Goal: Task Accomplishment & Management: Use online tool/utility

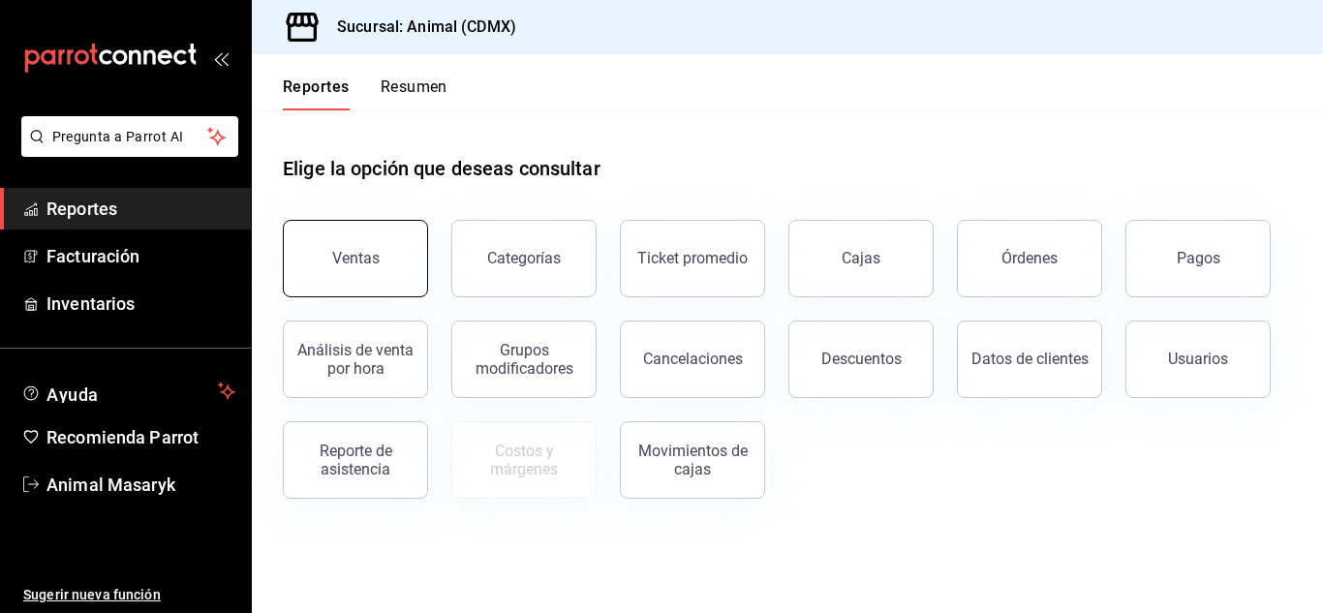
click at [365, 248] on button "Ventas" at bounding box center [355, 258] width 145 height 77
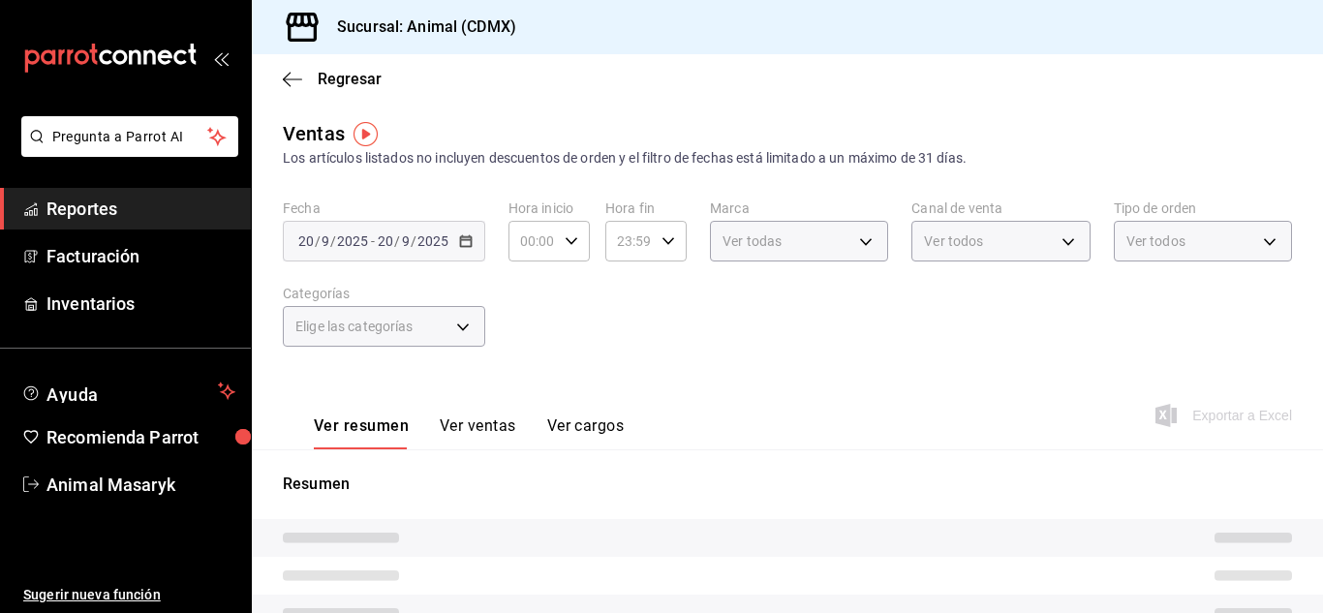
type input "05:00"
type input "PARROT,UBER_EATS,RAPPI,DIDI_FOOD,ONLINE"
click at [399, 237] on div "[DATE] [DATE]" at bounding box center [413, 240] width 76 height 15
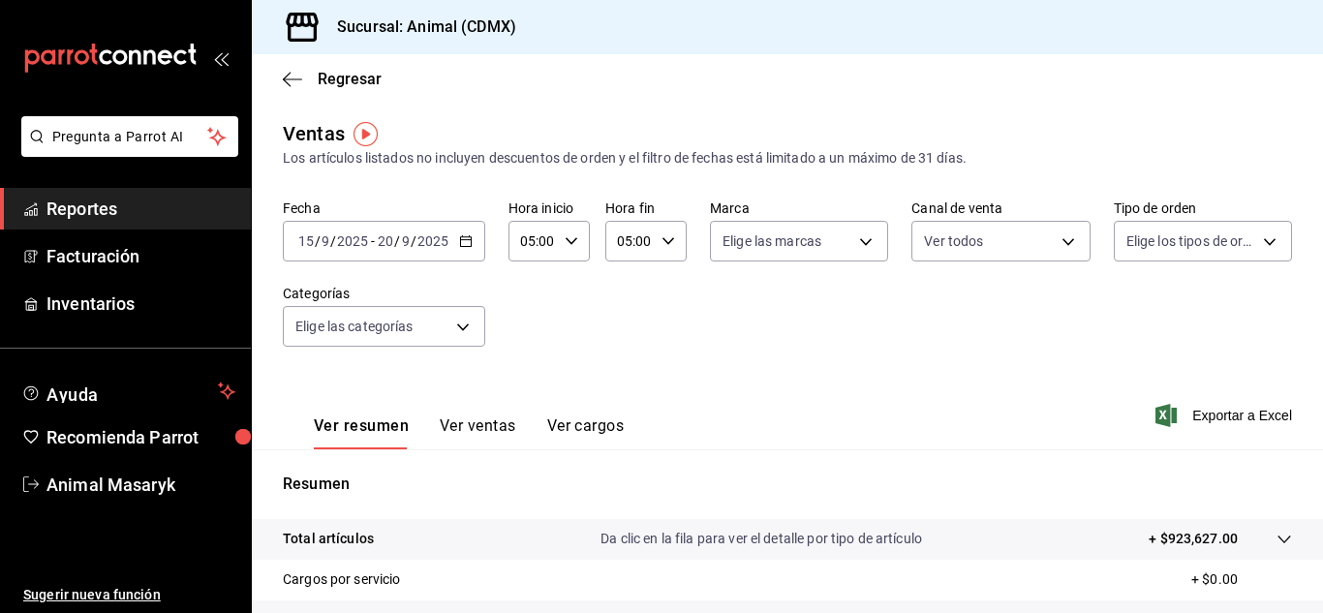
click at [401, 237] on input "9" at bounding box center [406, 240] width 10 height 15
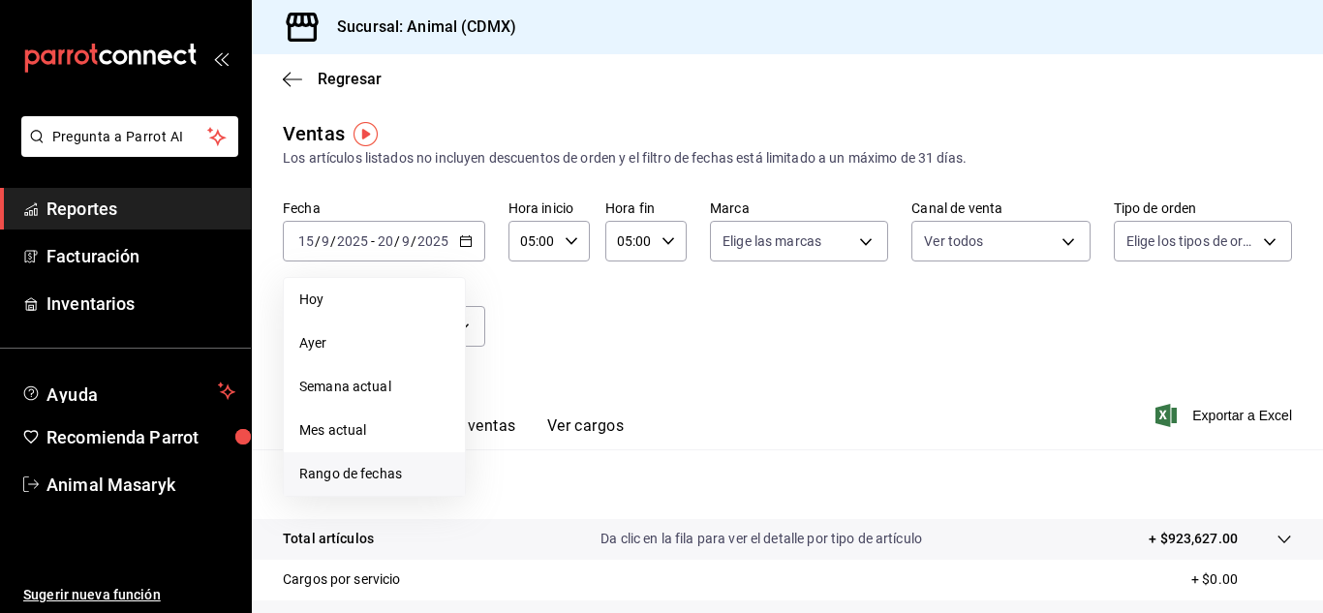
click at [368, 483] on span "Rango de fechas" at bounding box center [374, 474] width 150 height 20
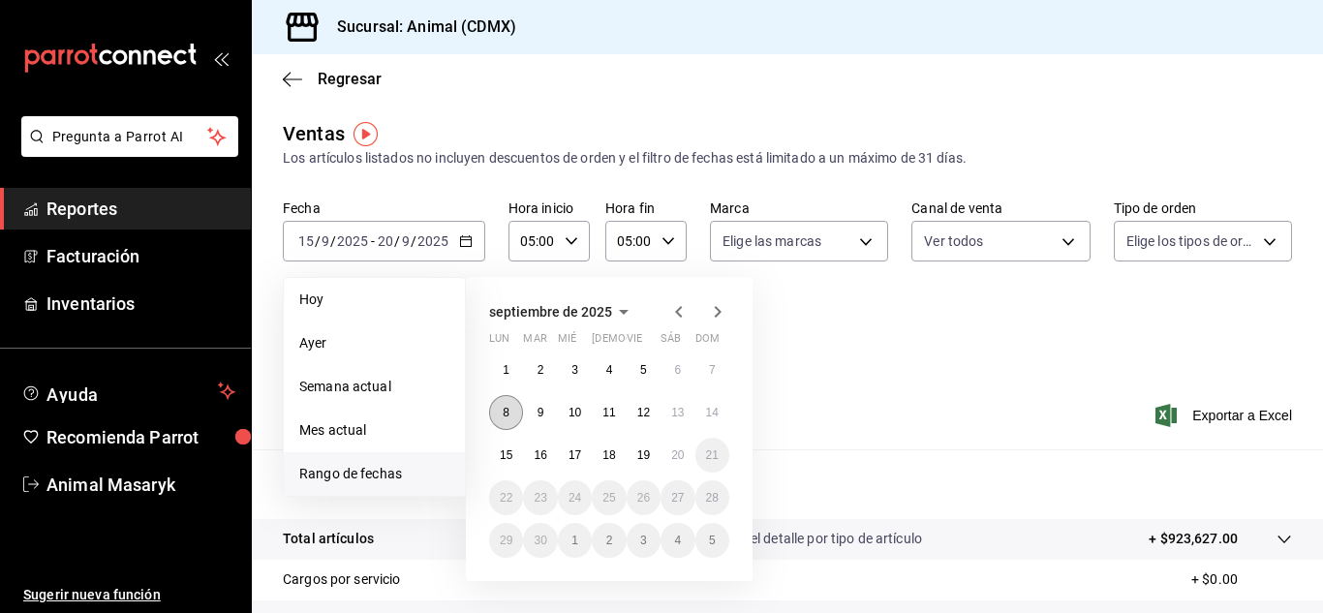
click at [497, 419] on button "8" at bounding box center [506, 412] width 34 height 35
click at [510, 457] on abbr "15" at bounding box center [506, 455] width 13 height 14
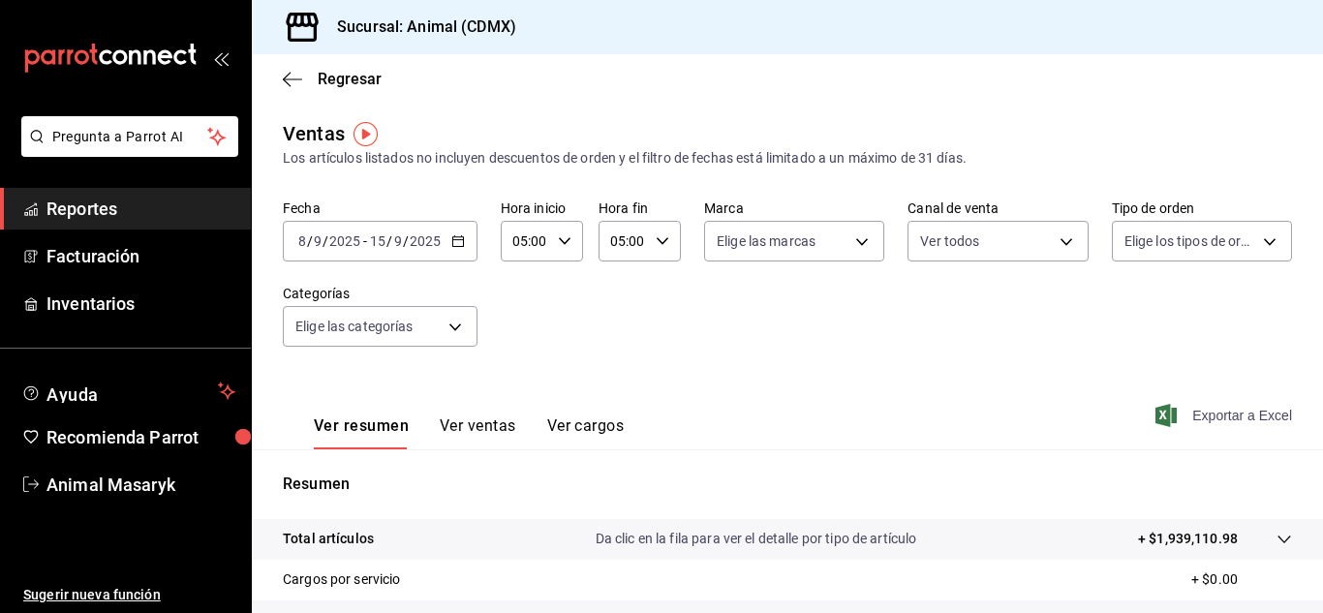
click at [1250, 410] on span "Exportar a Excel" at bounding box center [1225, 415] width 133 height 23
click at [453, 230] on div "[DATE] [DATE] - [DATE] [DATE]" at bounding box center [380, 241] width 195 height 41
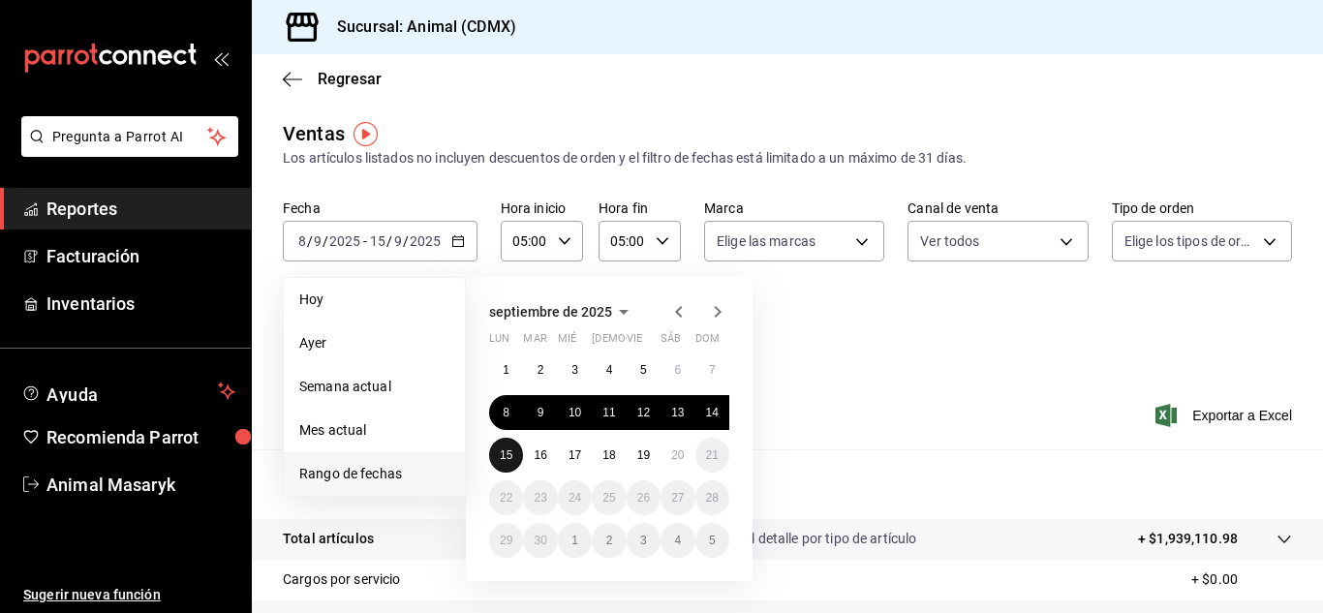
click at [499, 455] on button "15" at bounding box center [506, 455] width 34 height 35
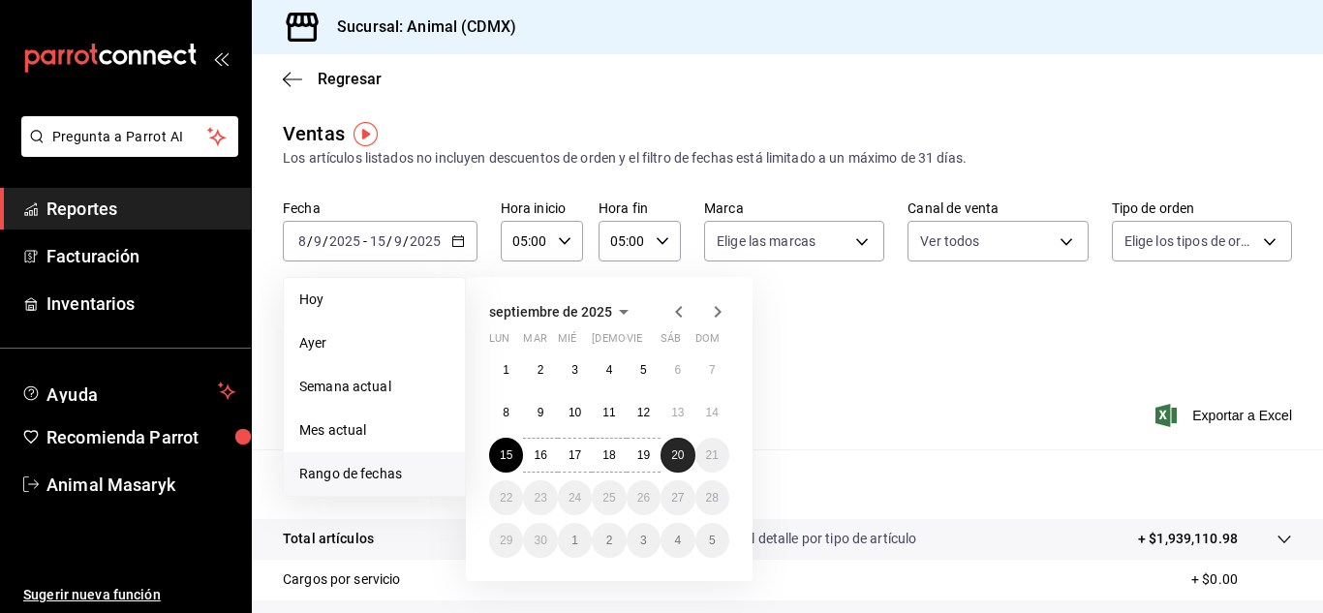
click at [683, 457] on abbr "20" at bounding box center [677, 455] width 13 height 14
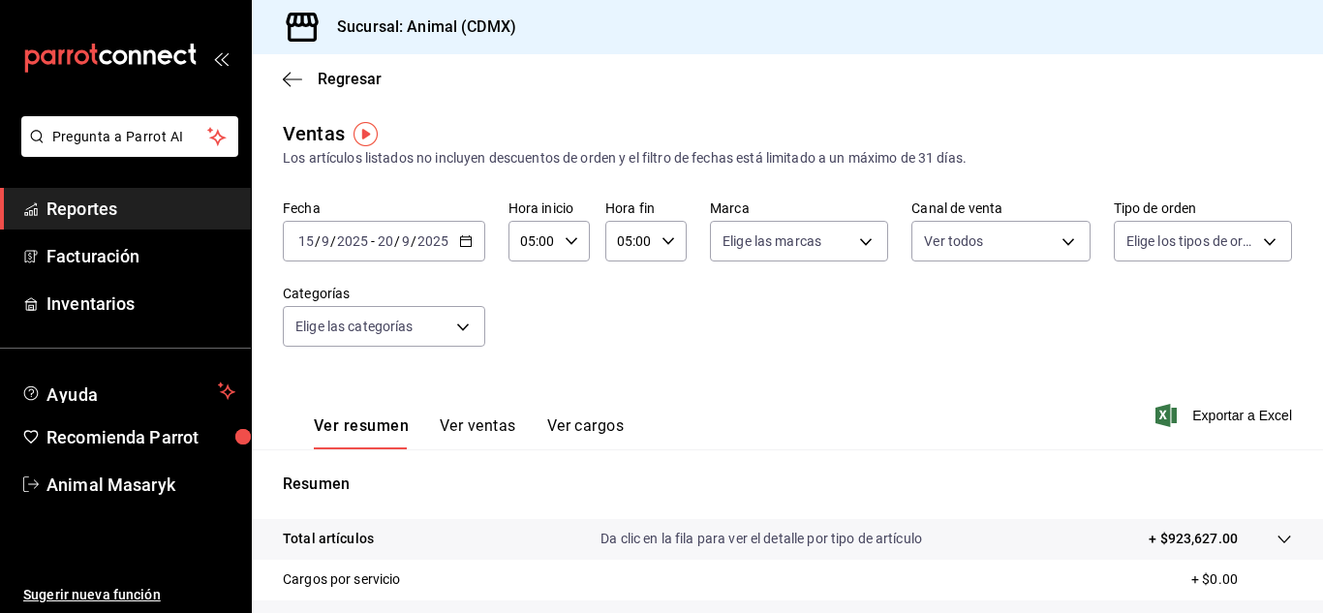
click at [460, 245] on \(Stroke\) "button" at bounding box center [466, 241] width 12 height 11
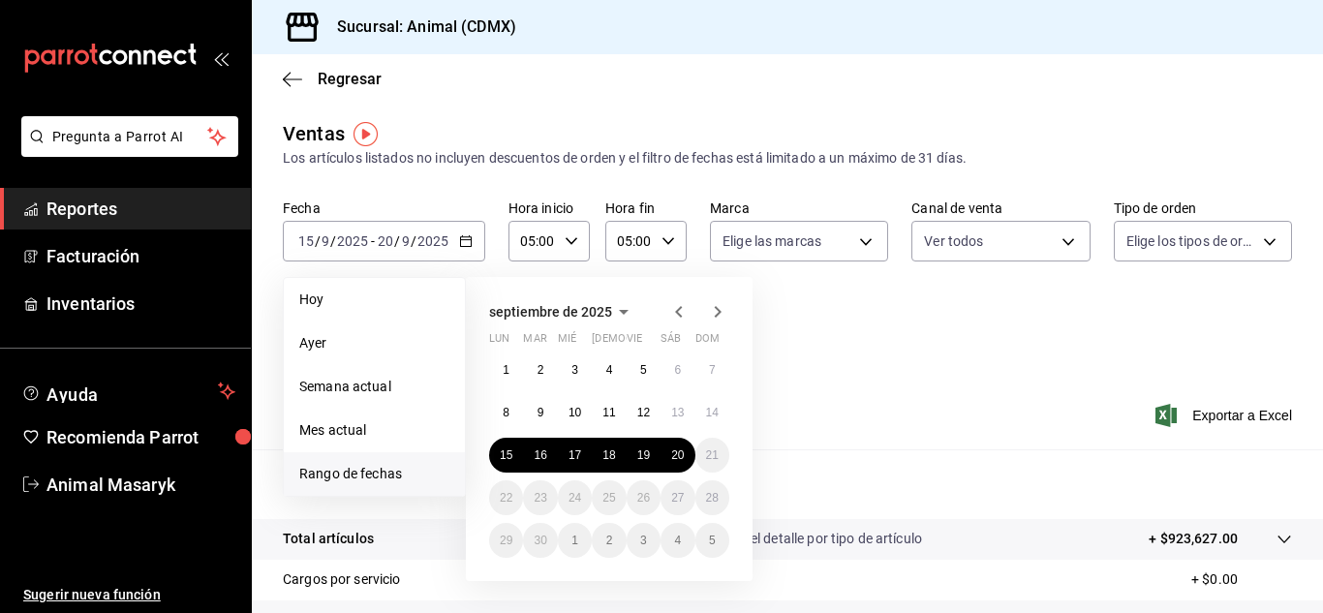
click at [795, 372] on div "[DATE] lun mar mié jue vie sáb dom 1 2 3 4 5 6 7 8 9 10 11 12 13 14 15 16 17 18…" at bounding box center [635, 421] width 339 height 320
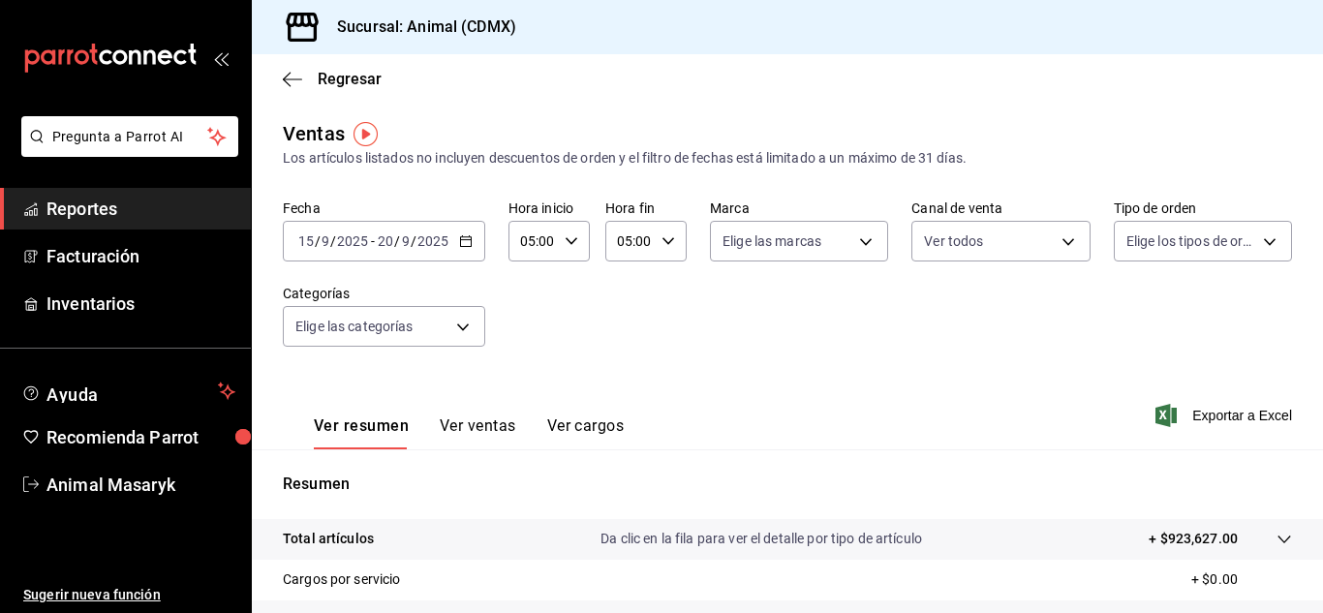
click at [845, 210] on label "Marca" at bounding box center [799, 208] width 178 height 14
click at [867, 256] on body "Pregunta a Parrot AI Reportes Facturación Inventarios Ayuda Recomienda Parrot A…" at bounding box center [661, 306] width 1323 height 613
click at [802, 315] on span "Ver todas" at bounding box center [787, 316] width 59 height 20
type input "cb0f6aec-1481-4e37-861c-bab9b3a65b14"
checkbox input "true"
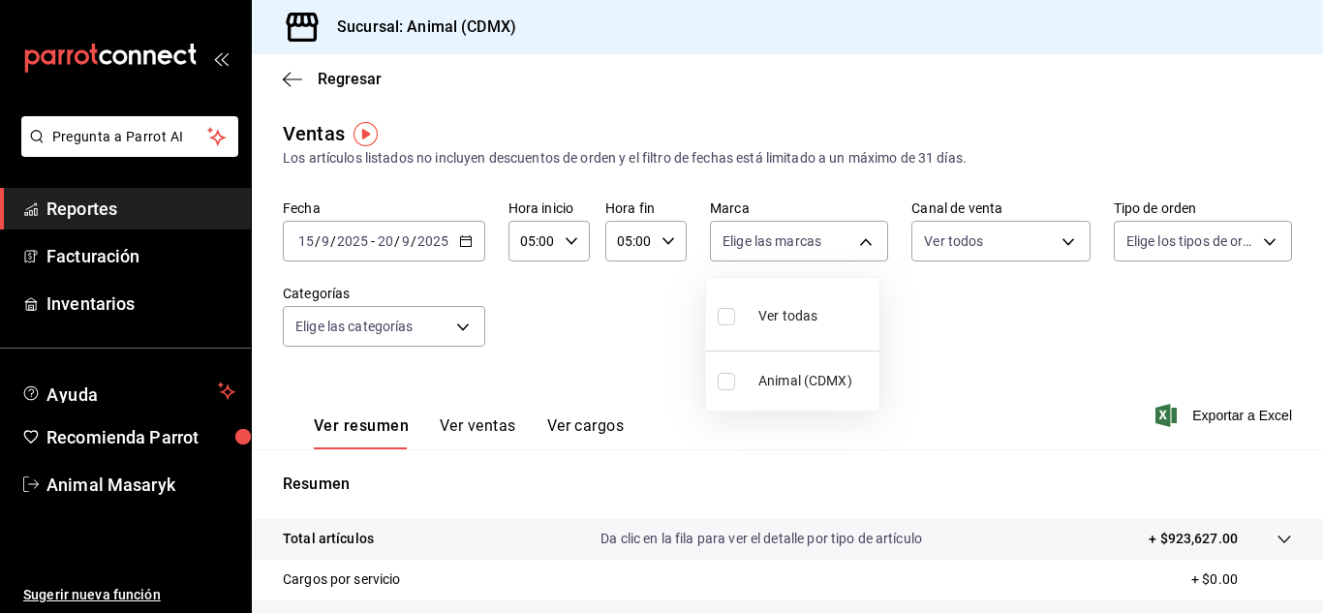
checkbox input "true"
click at [1195, 246] on div at bounding box center [661, 306] width 1323 height 613
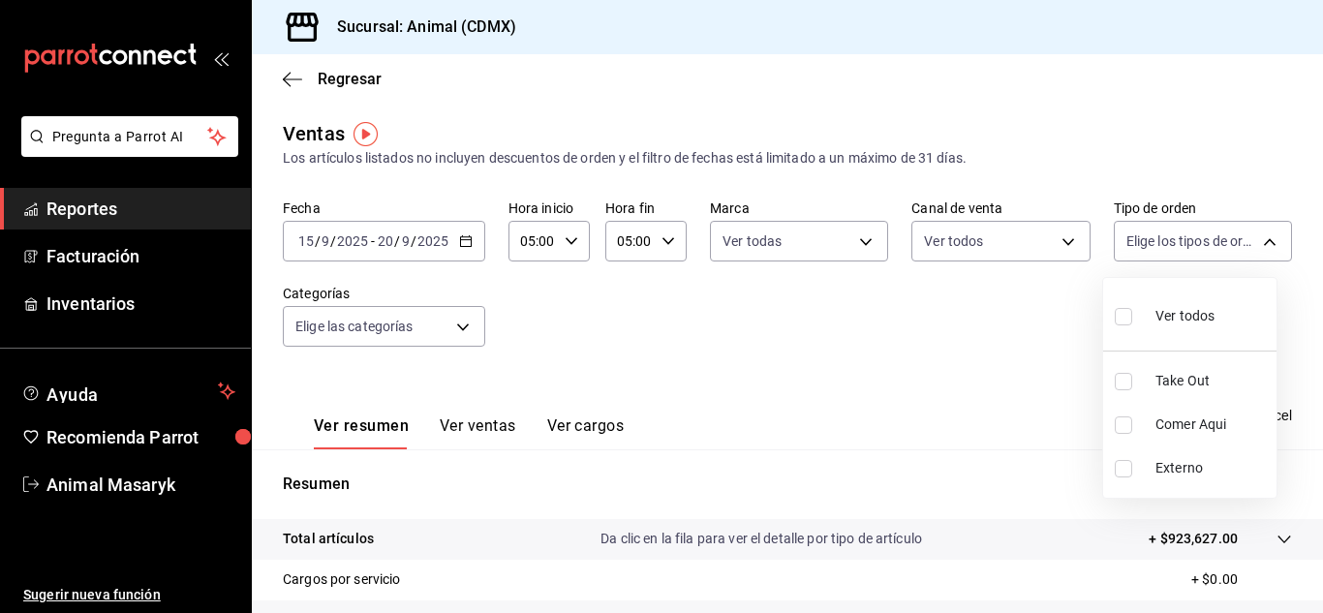
click at [1195, 246] on body "Pregunta a Parrot AI Reportes Facturación Inventarios Ayuda Recomienda Parrot A…" at bounding box center [661, 306] width 1323 height 613
click at [1163, 319] on span "Ver todos" at bounding box center [1184, 316] width 59 height 20
type input "ad44a823-99d3-4372-a913-4cf57f2a9ac0,b8ee5ff1-85c8-4a81-aa51-555e6c8ba0c6,EXTER…"
checkbox input "true"
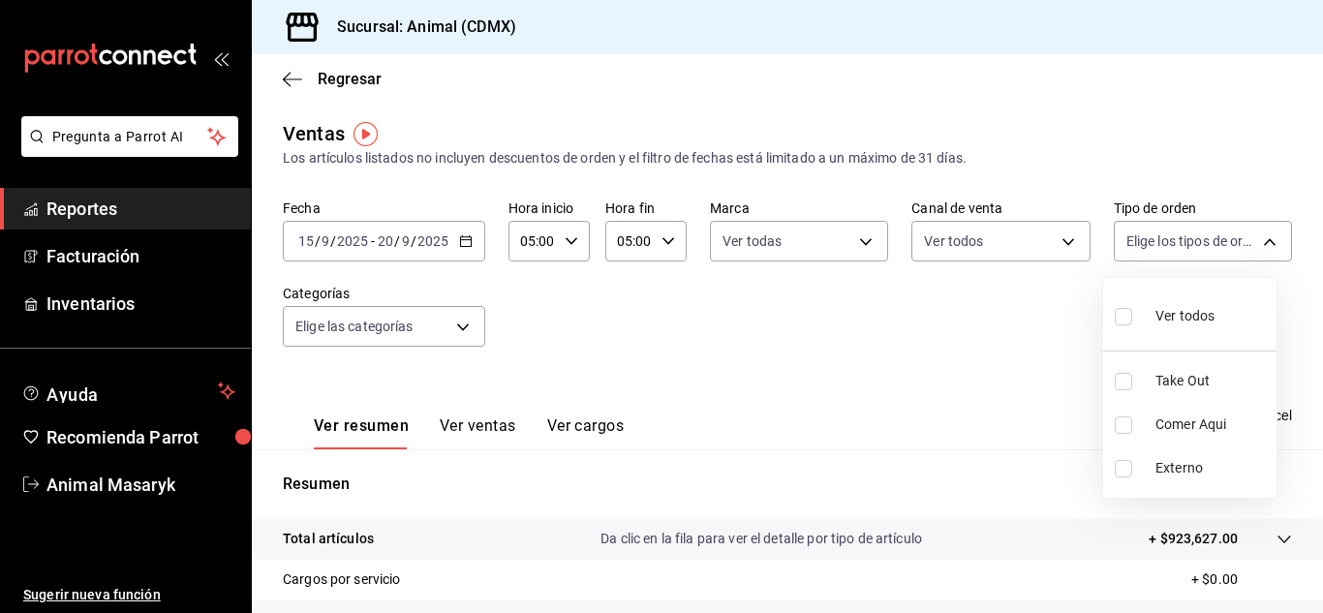
checkbox input "true"
click at [397, 318] on div at bounding box center [661, 306] width 1323 height 613
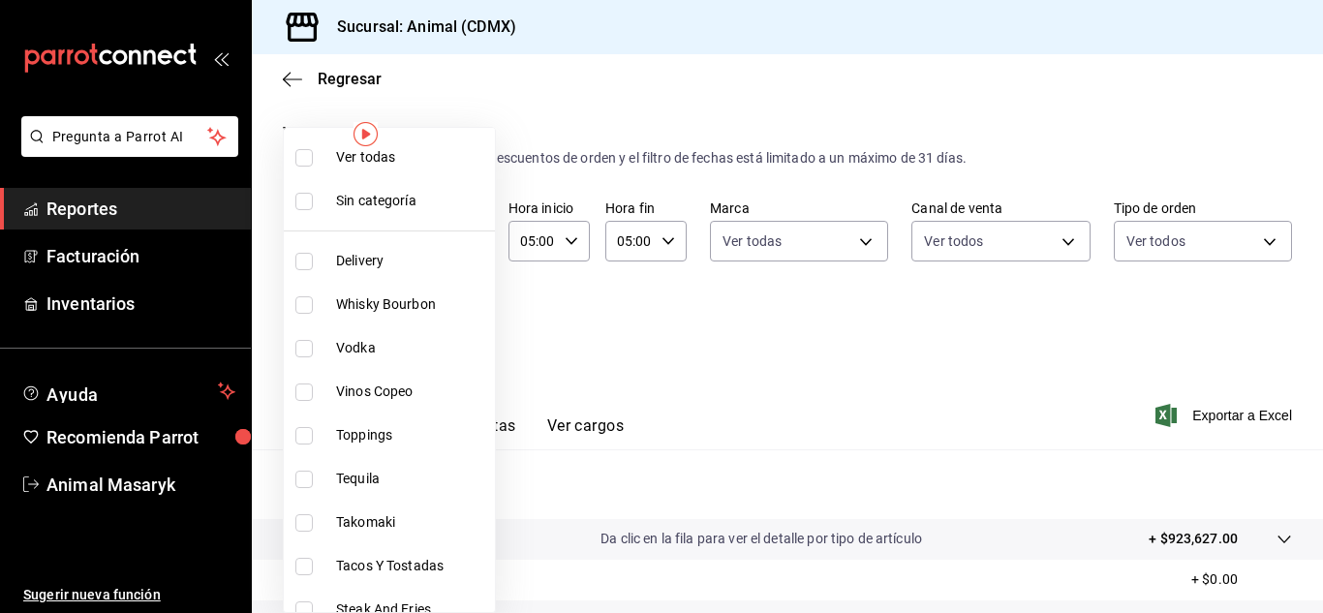
click at [397, 318] on body "Pregunta a Parrot AI Reportes Facturación Inventarios Ayuda Recomienda Parrot A…" at bounding box center [661, 306] width 1323 height 613
click at [402, 156] on span "Ver todas" at bounding box center [411, 157] width 151 height 20
type input "281688af-6220-48ae-86b9-ca5e6f63eb3e,2ffeebaa-176c-4024-95f8-553ffecca8da,37769…"
checkbox input "true"
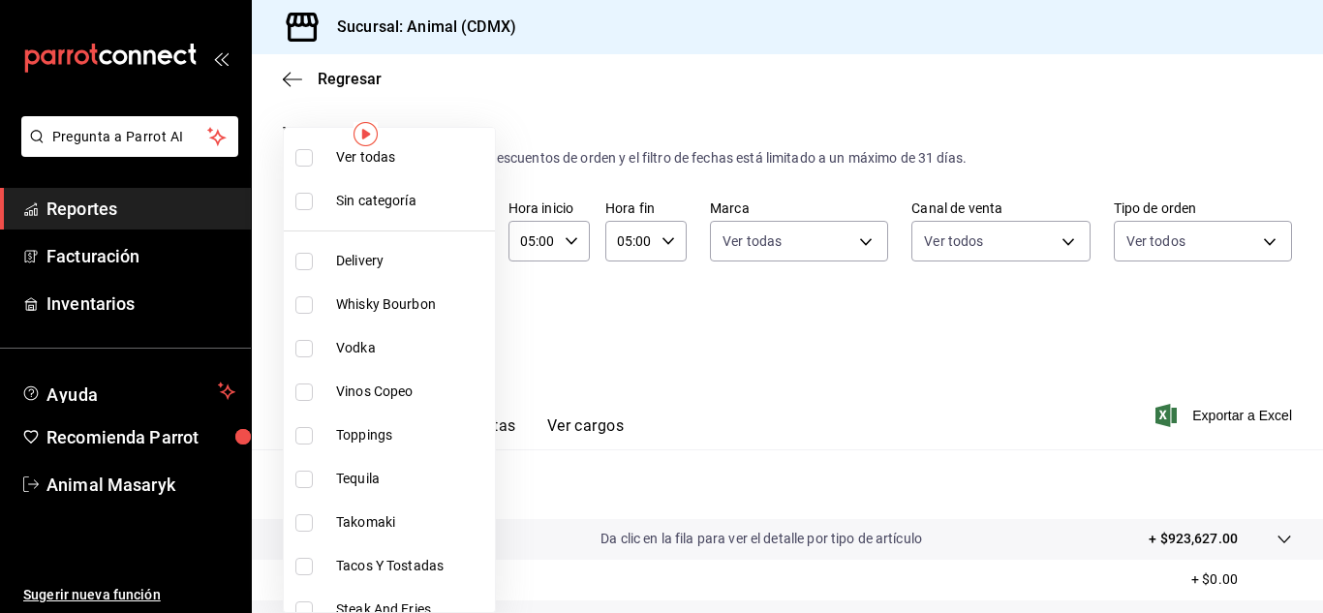
checkbox input "true"
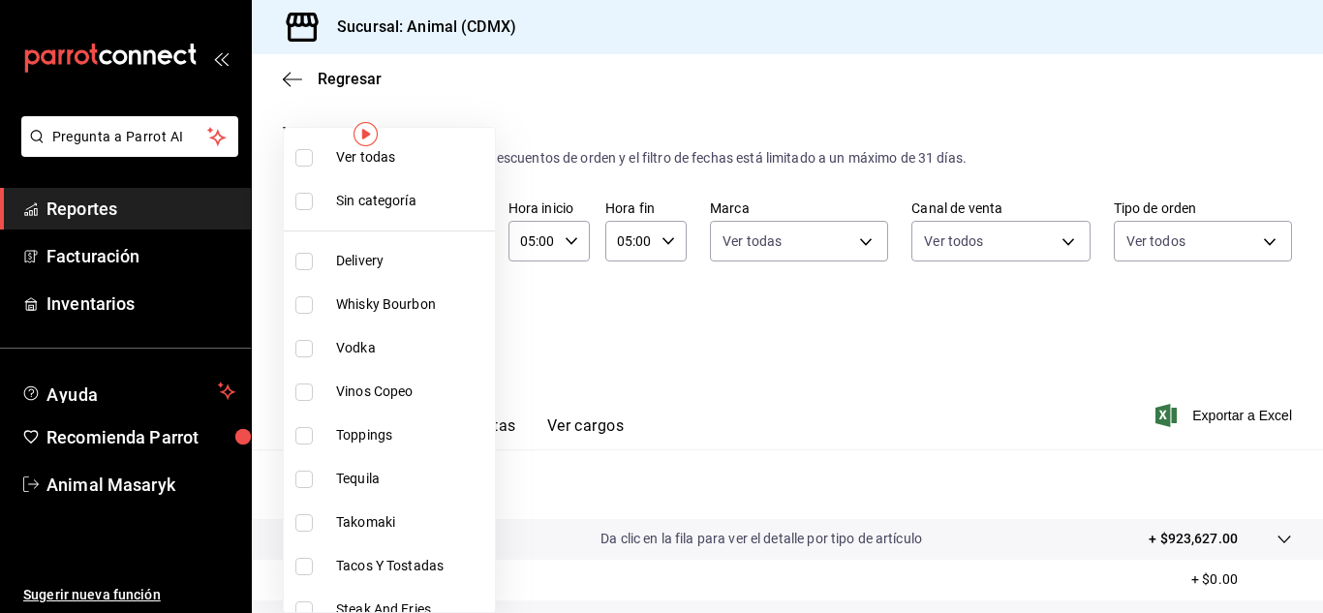
checkbox input "true"
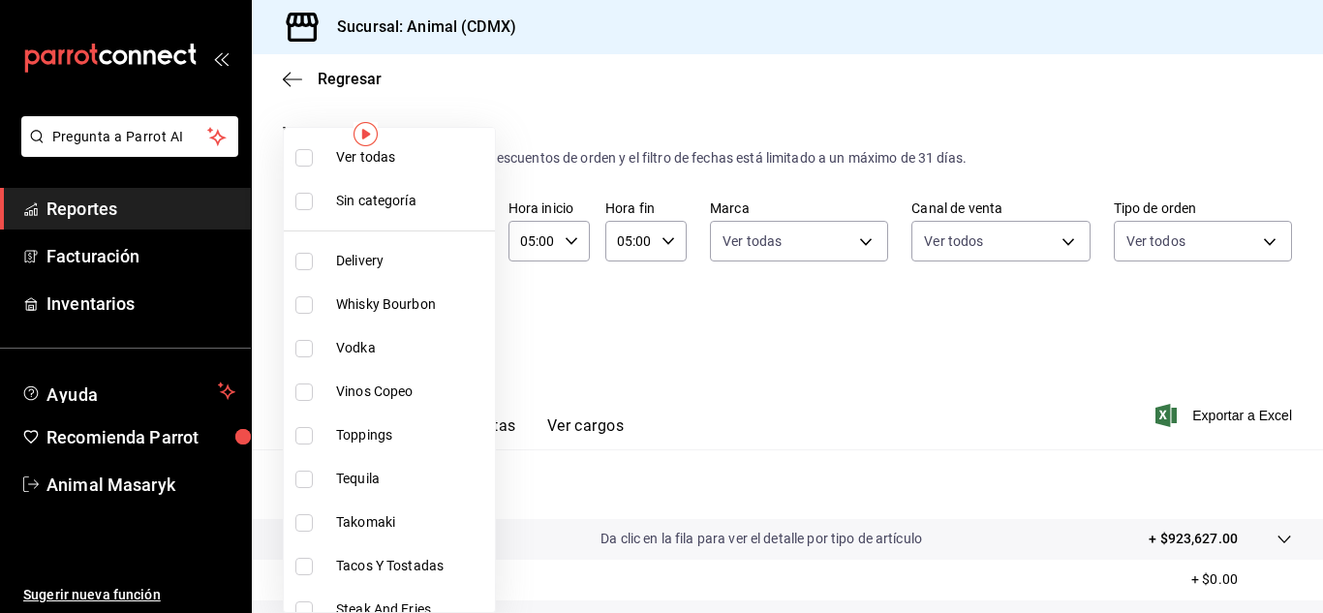
checkbox input "true"
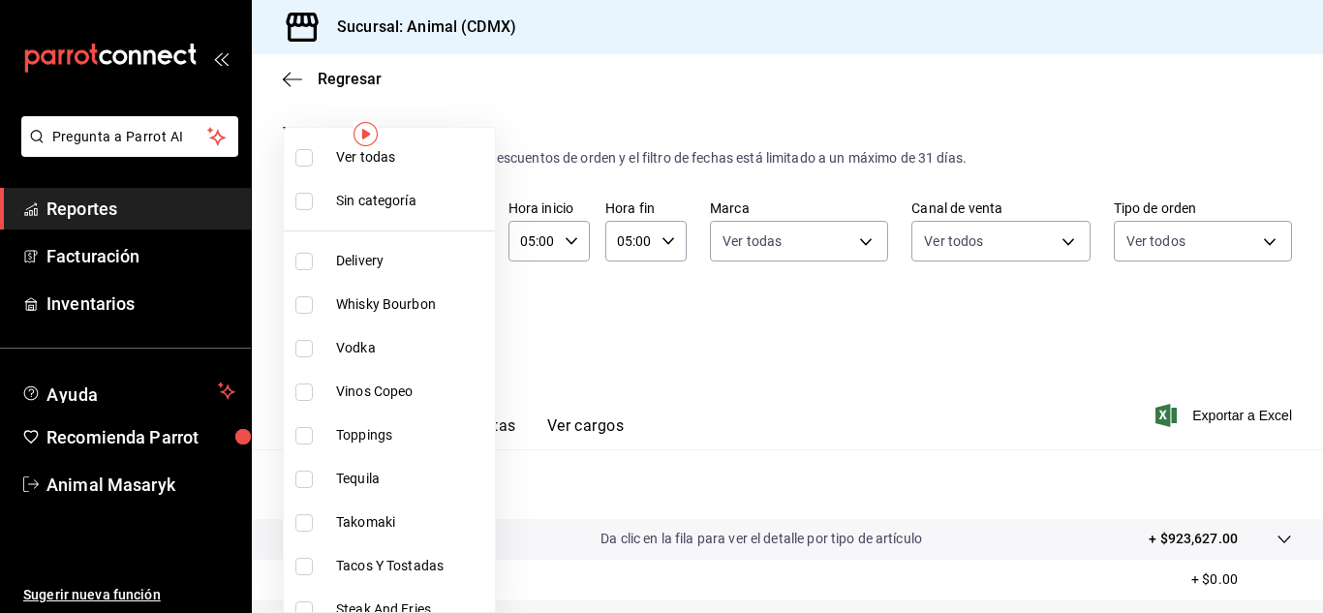
checkbox input "true"
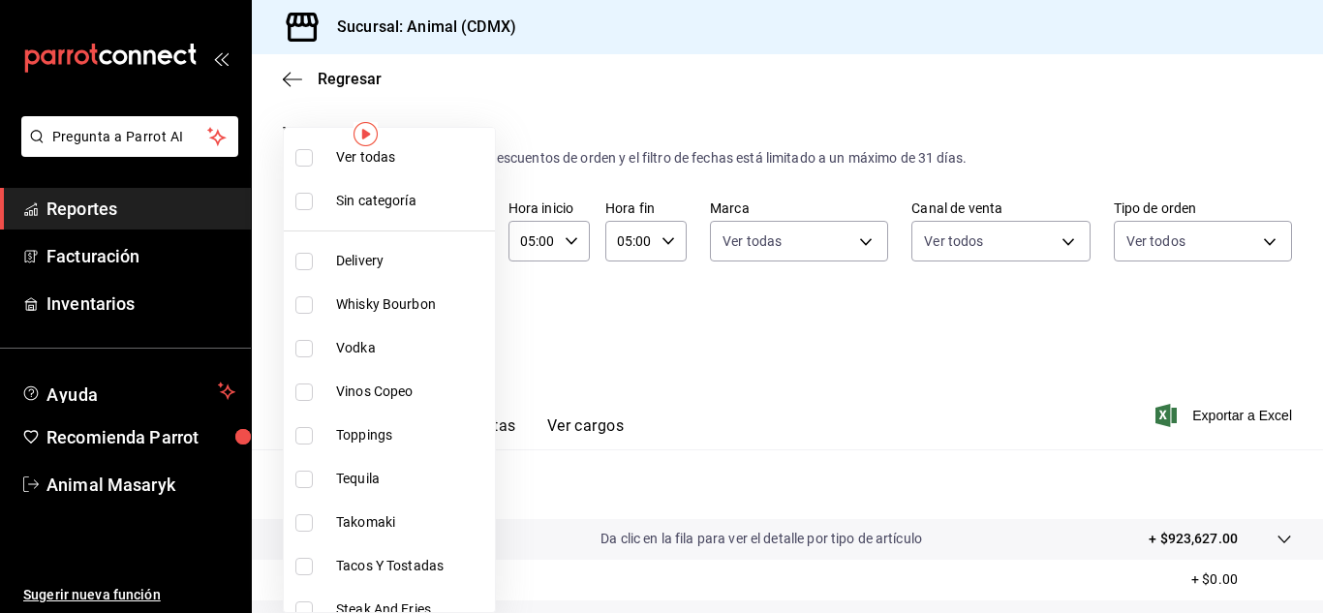
checkbox input "true"
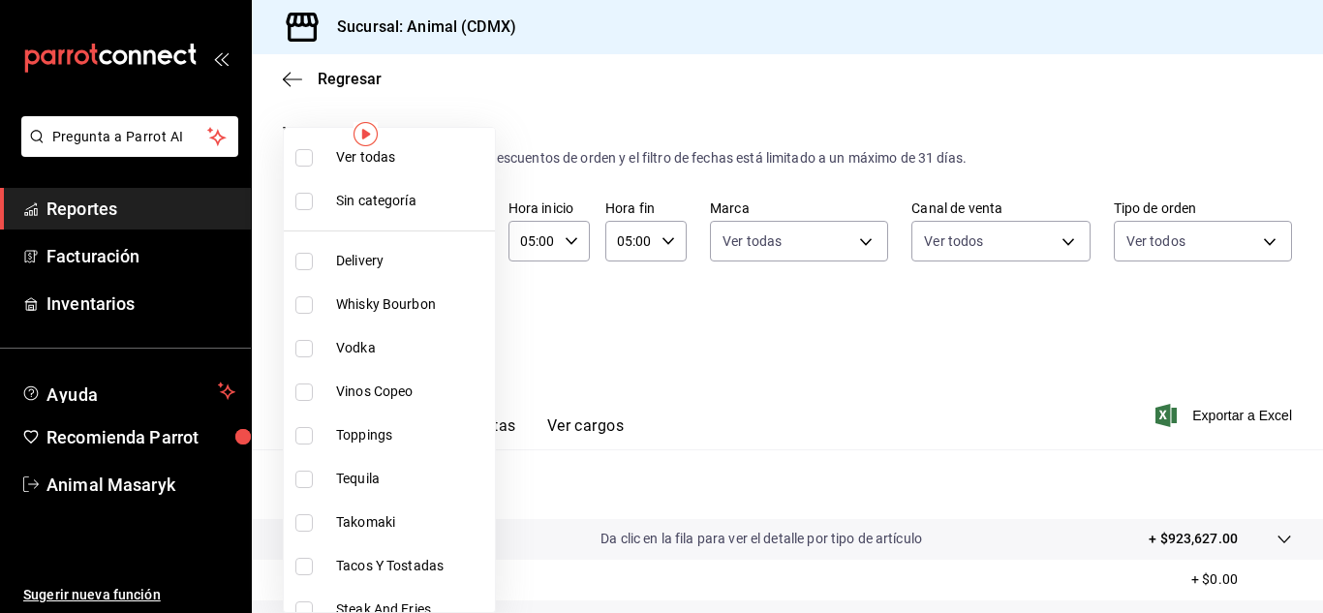
checkbox input "true"
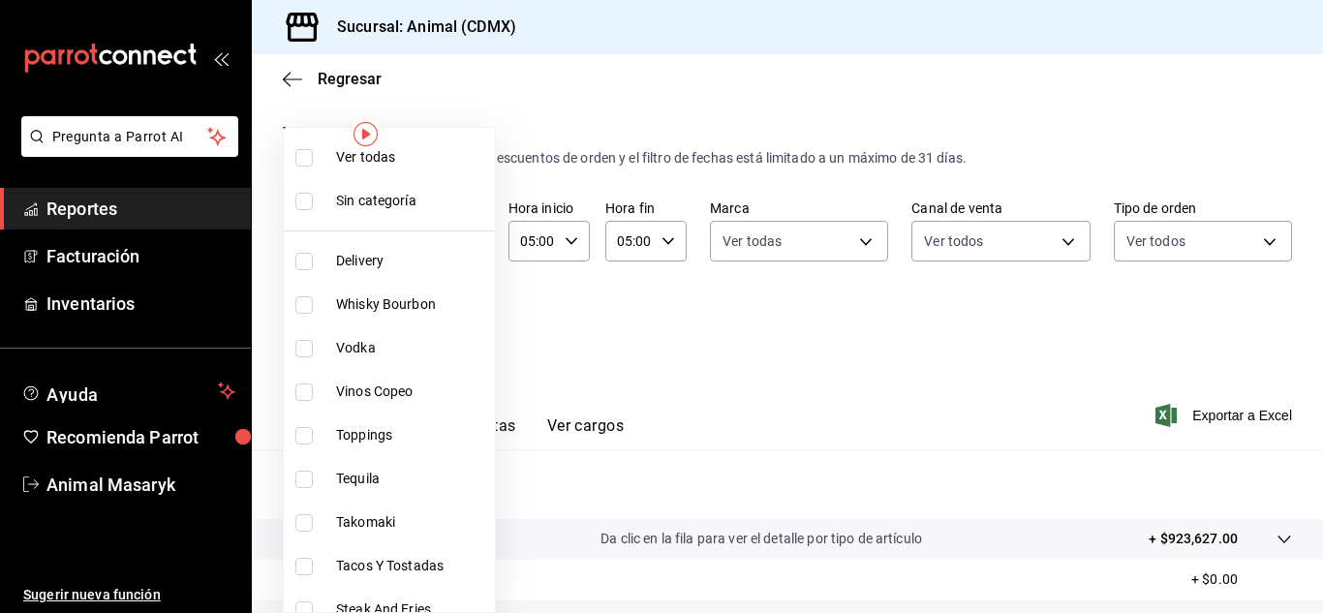
checkbox input "true"
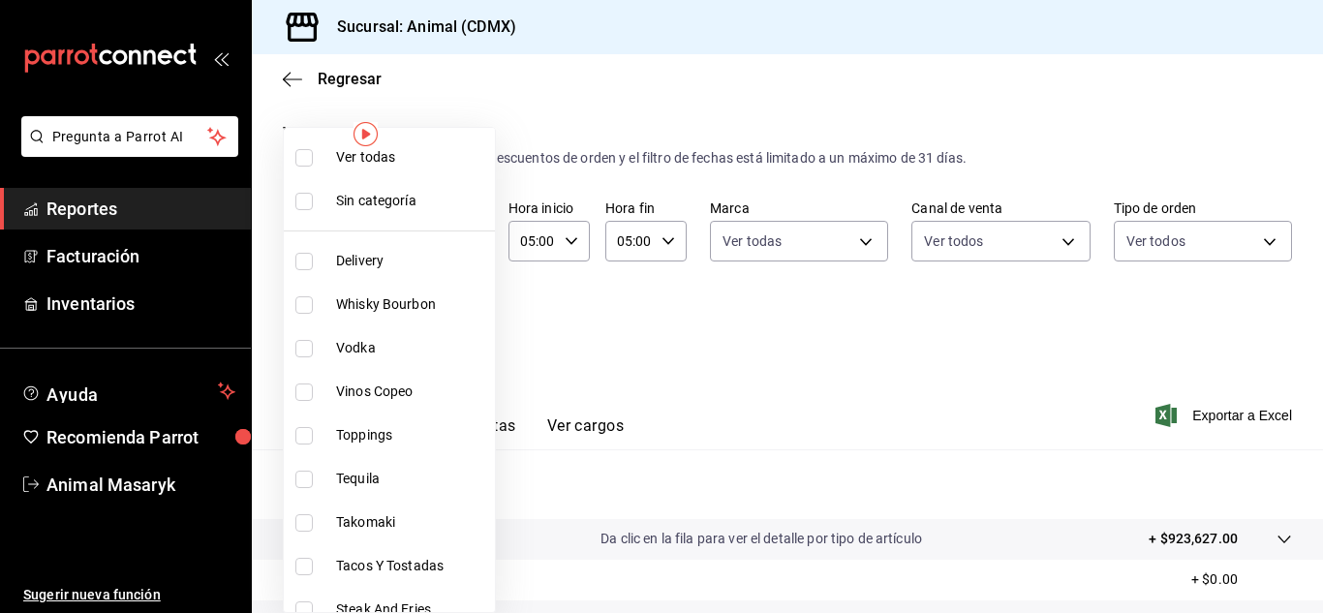
checkbox input "true"
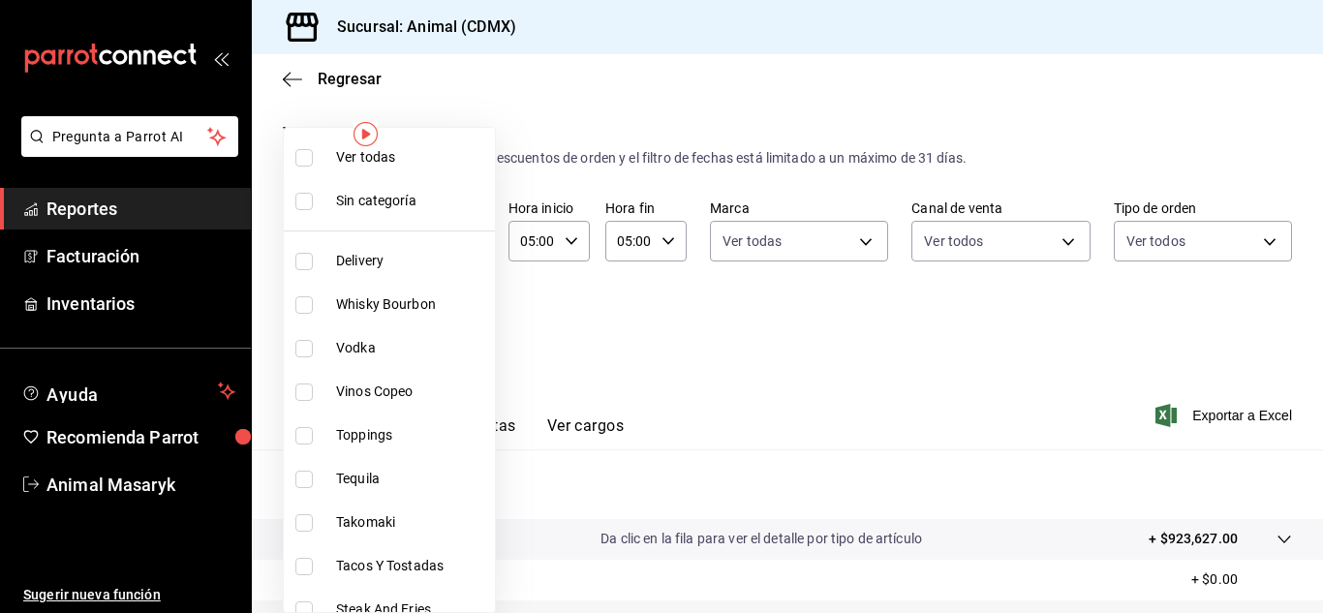
checkbox input "true"
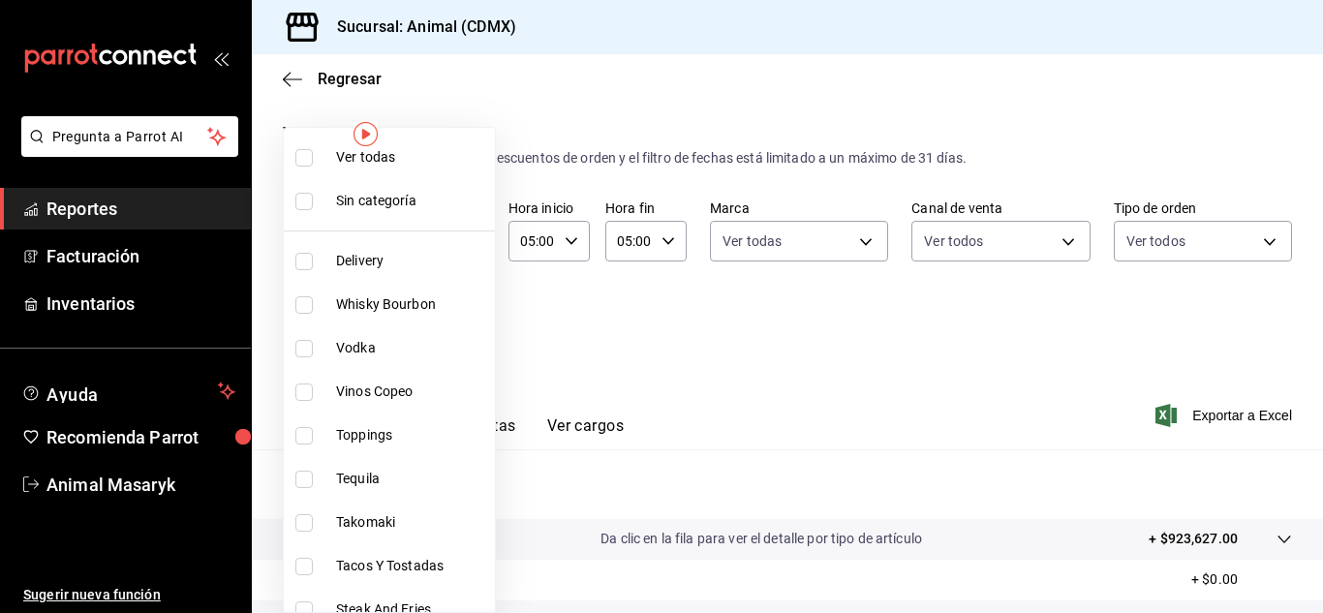
checkbox input "true"
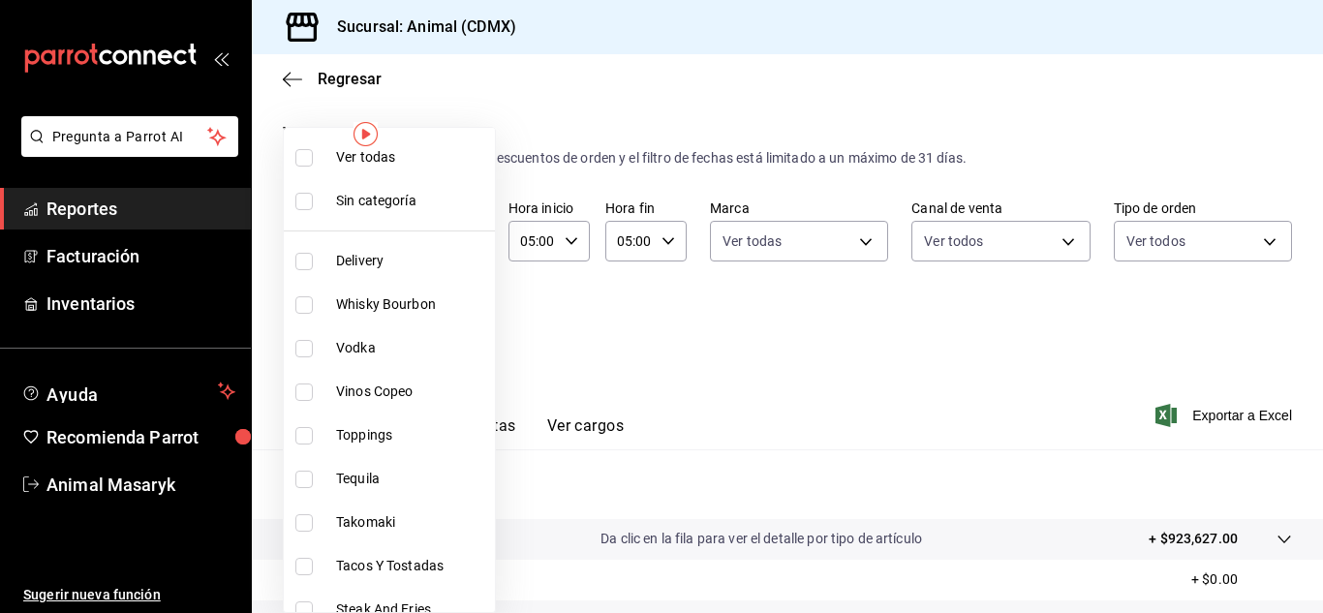
checkbox input "true"
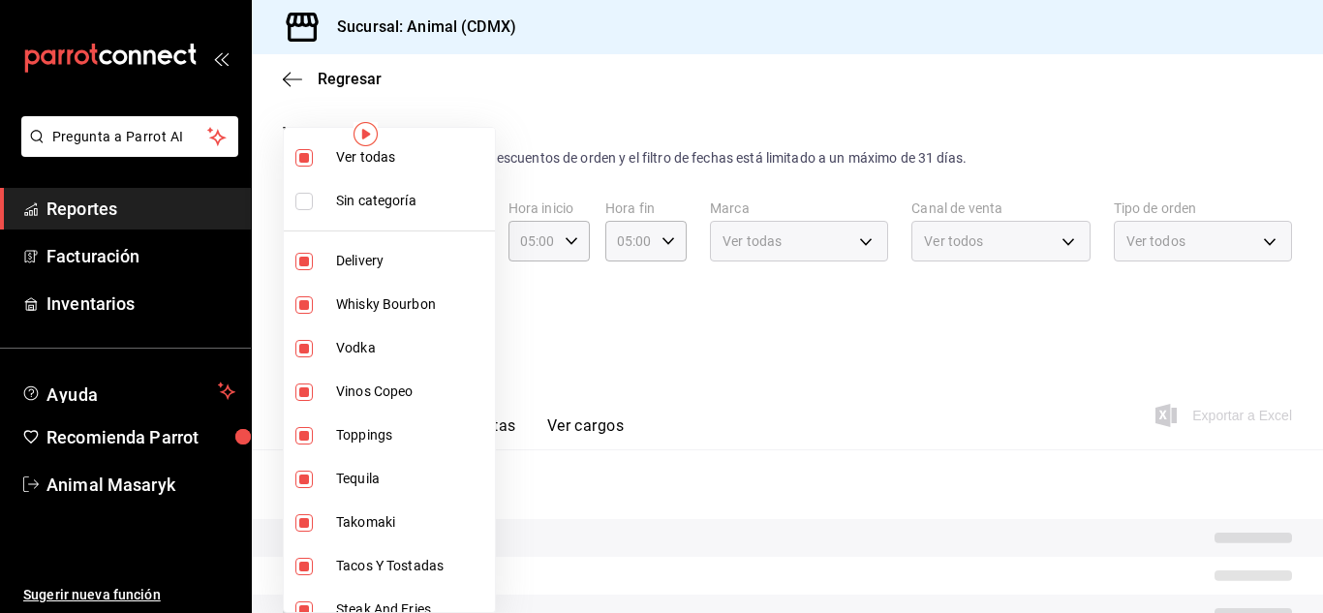
click at [763, 374] on div at bounding box center [661, 306] width 1323 height 613
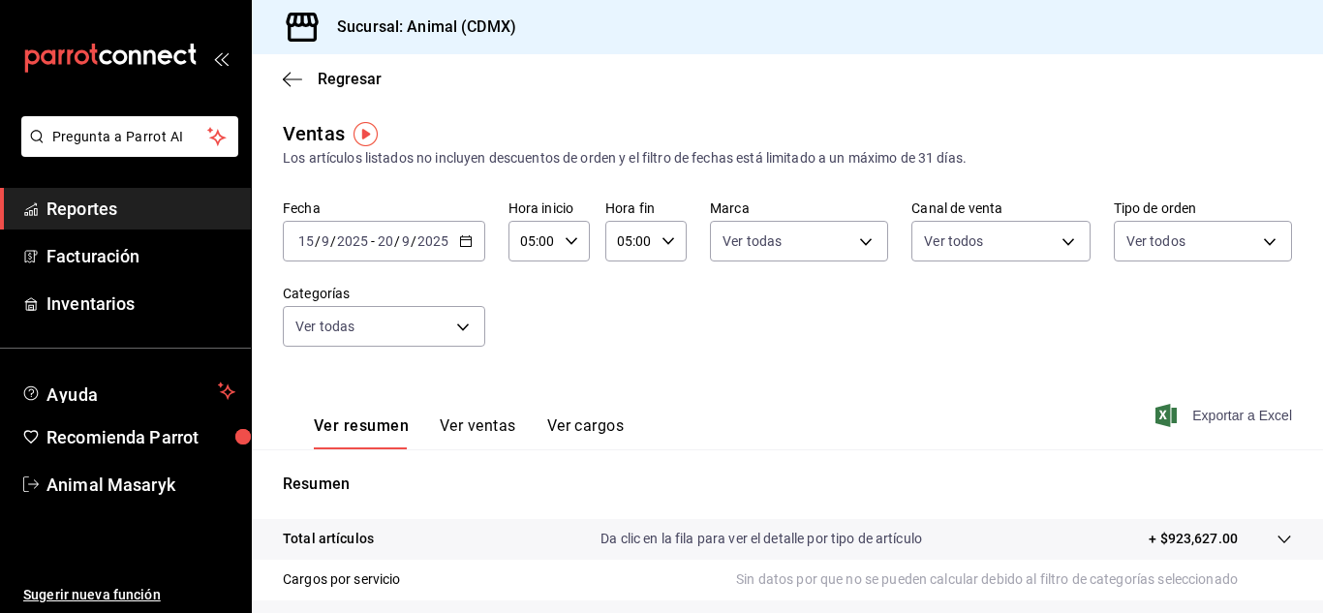
click at [1225, 421] on span "Exportar a Excel" at bounding box center [1225, 415] width 133 height 23
